Goal: Information Seeking & Learning: Learn about a topic

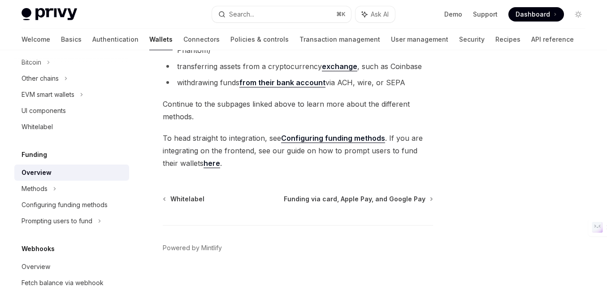
scroll to position [421, 0]
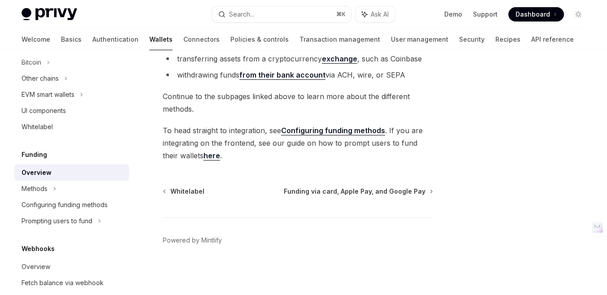
click at [287, 76] on link "from their bank account" at bounding box center [283, 74] width 86 height 9
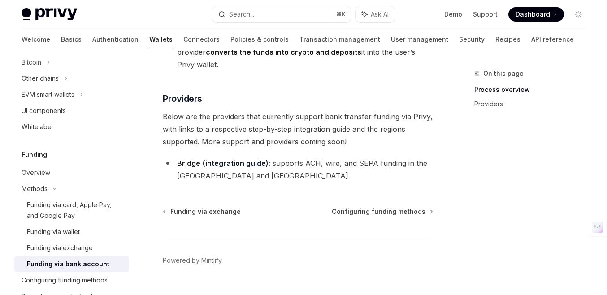
scroll to position [269, 0]
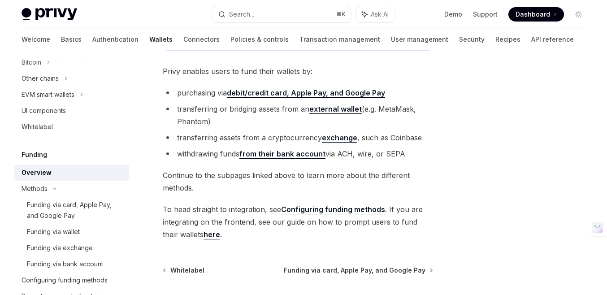
scroll to position [337, 0]
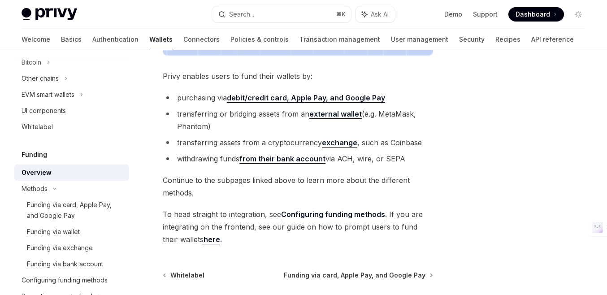
click at [338, 99] on strong "debit/credit card, Apple Pay, and Google Pay" at bounding box center [306, 97] width 158 height 9
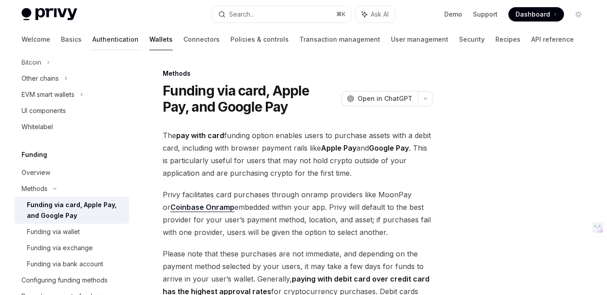
click at [92, 38] on link "Authentication" at bounding box center [115, 40] width 46 height 22
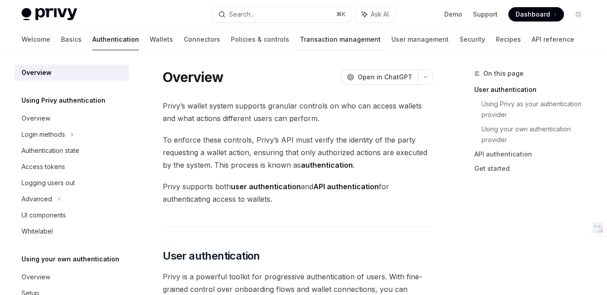
click at [311, 38] on link "Transaction management" at bounding box center [340, 40] width 81 height 22
type textarea "*"
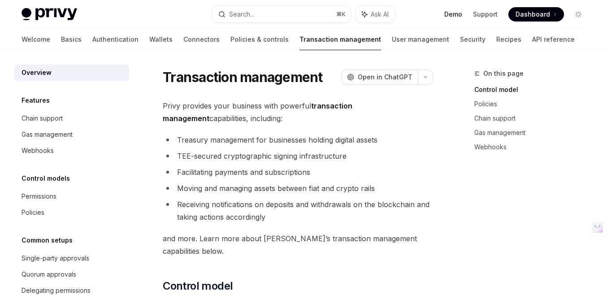
click at [460, 13] on link "Demo" at bounding box center [454, 14] width 18 height 9
